Goal: Browse casually: Explore the website without a specific task or goal

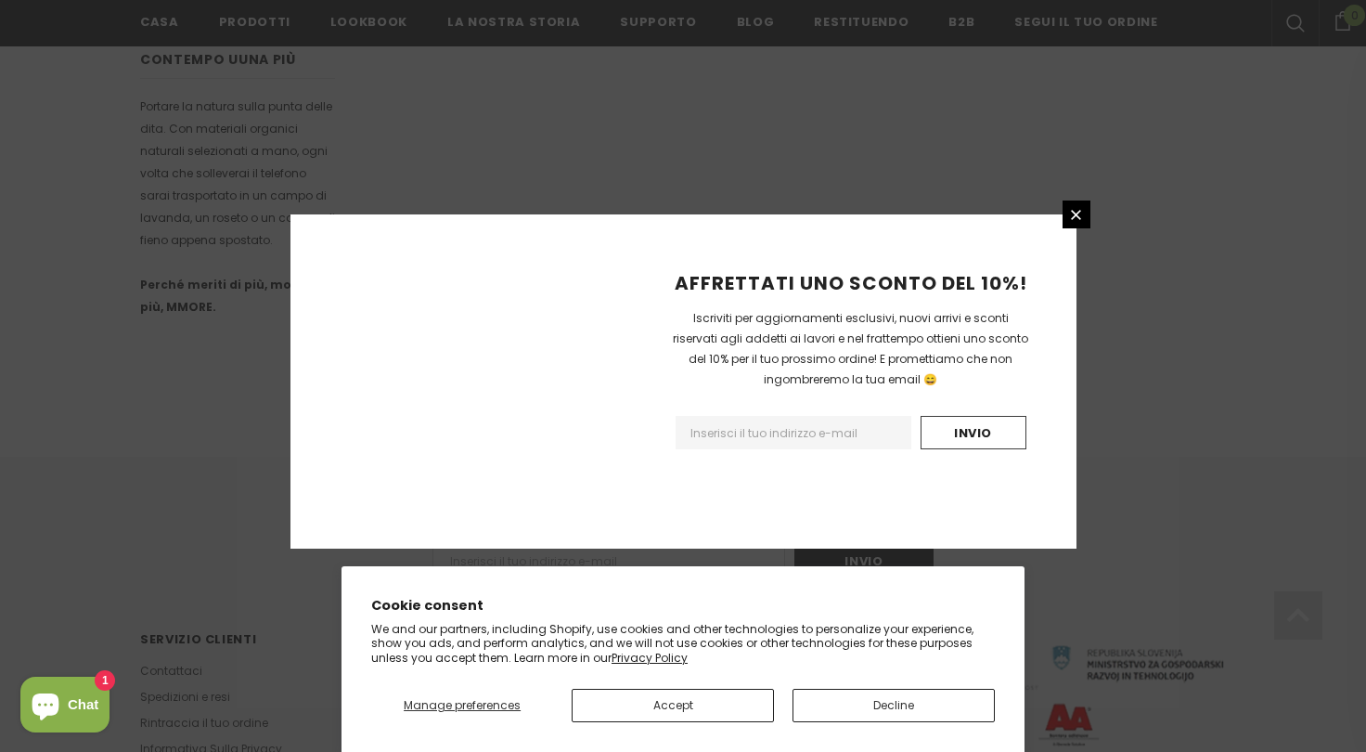
scroll to position [1151, 0]
